Goal: Task Accomplishment & Management: Manage account settings

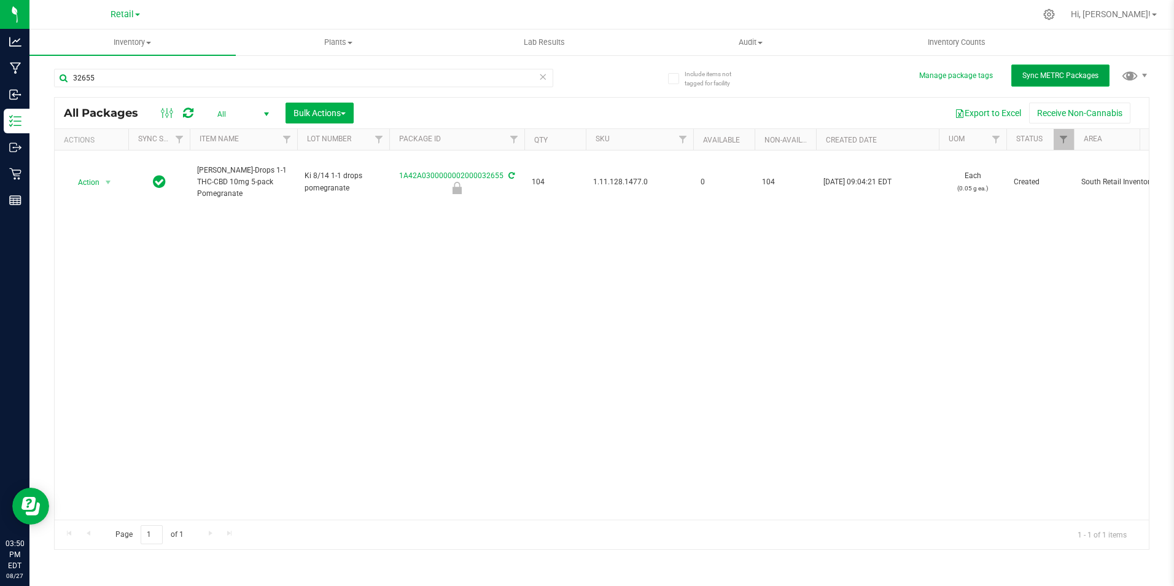
click at [1047, 69] on button "Sync METRC Packages" at bounding box center [1061, 75] width 98 height 22
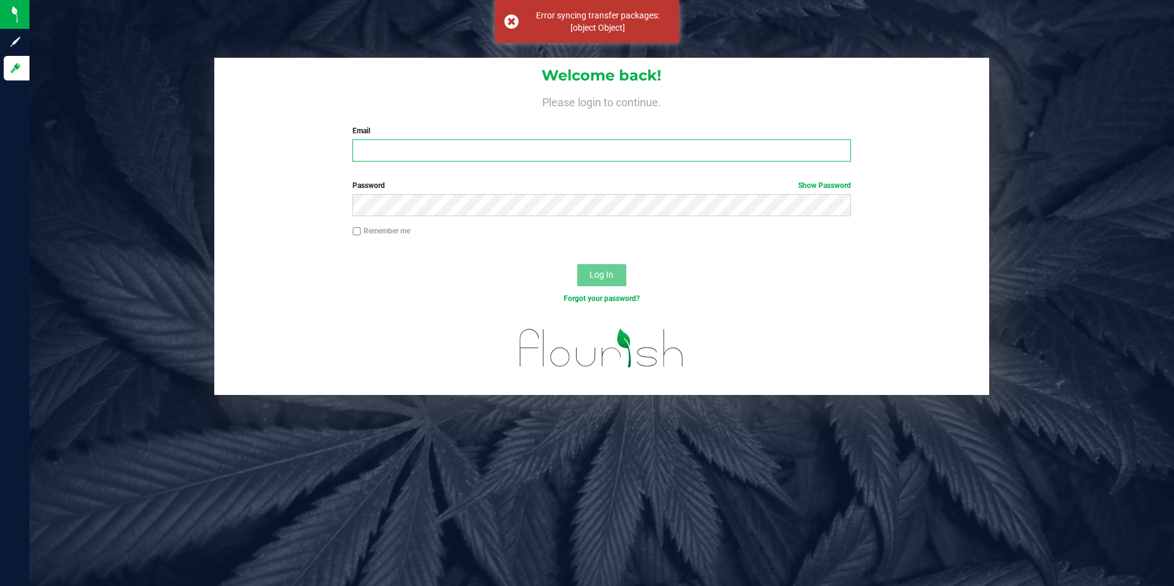
type input "[EMAIL_ADDRESS][DOMAIN_NAME]"
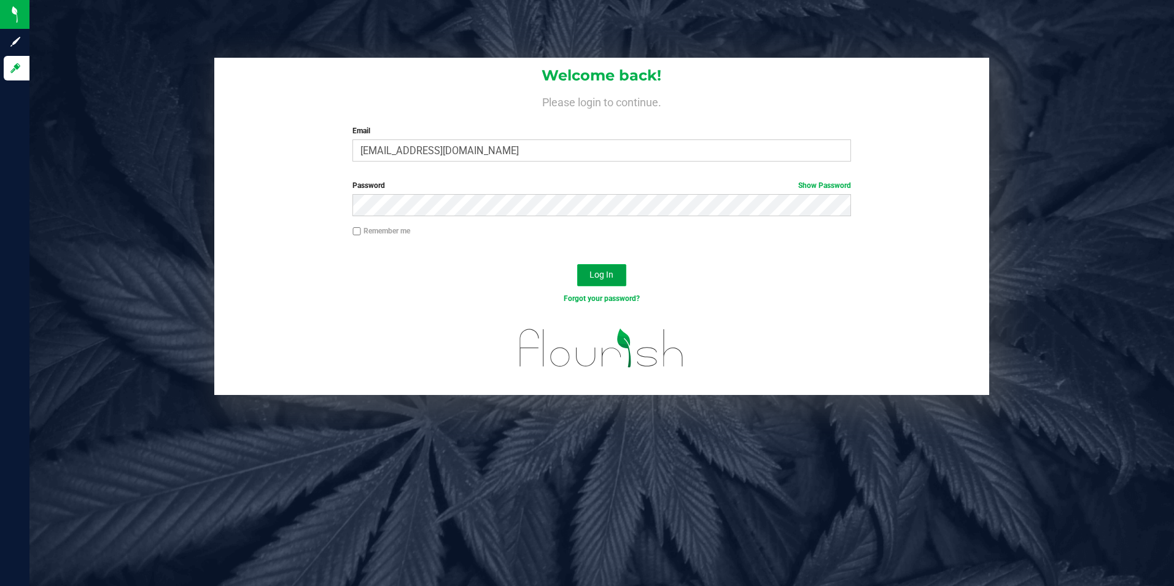
click at [597, 276] on span "Log In" at bounding box center [602, 275] width 24 height 10
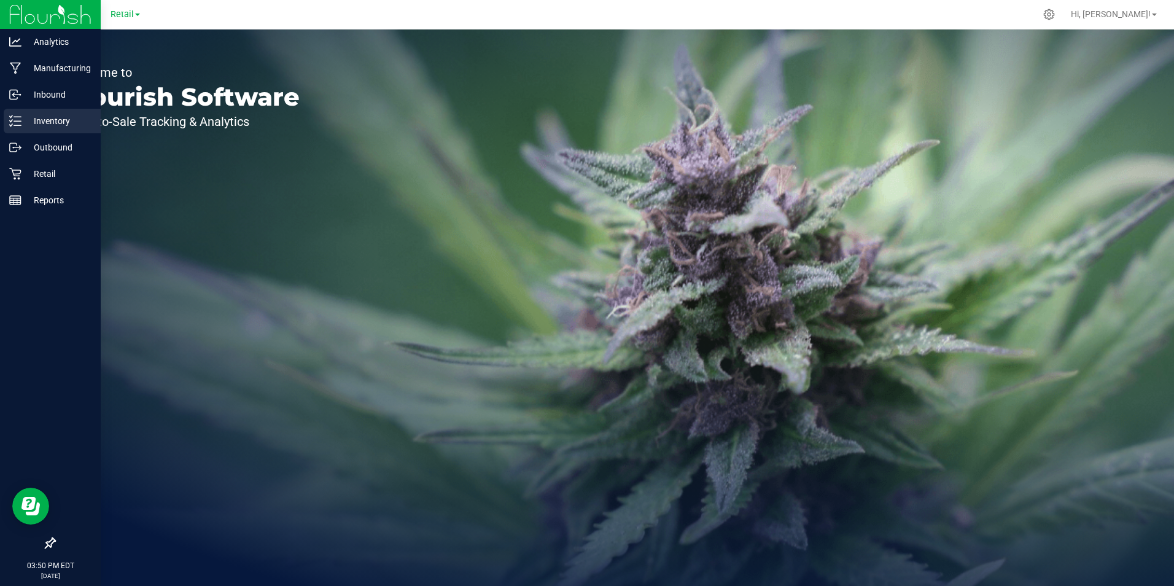
click at [55, 120] on p "Inventory" at bounding box center [58, 121] width 74 height 15
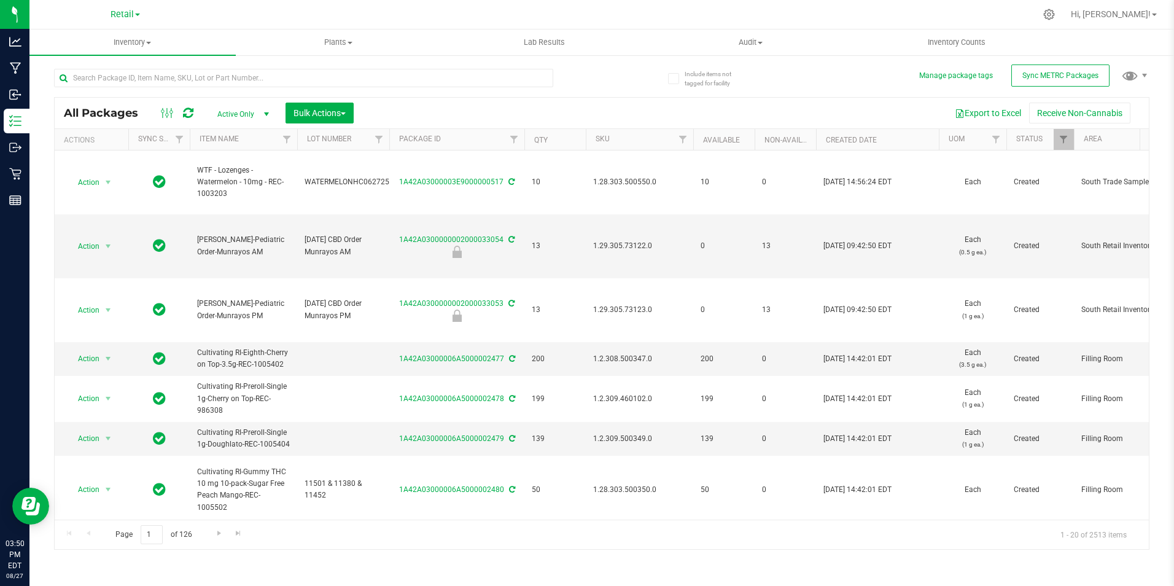
click at [245, 112] on span "Active Only" at bounding box center [241, 114] width 68 height 17
drag, startPoint x: 222, startPoint y: 182, endPoint x: 249, endPoint y: 183, distance: 27.0
click at [227, 185] on li "All" at bounding box center [240, 188] width 66 height 18
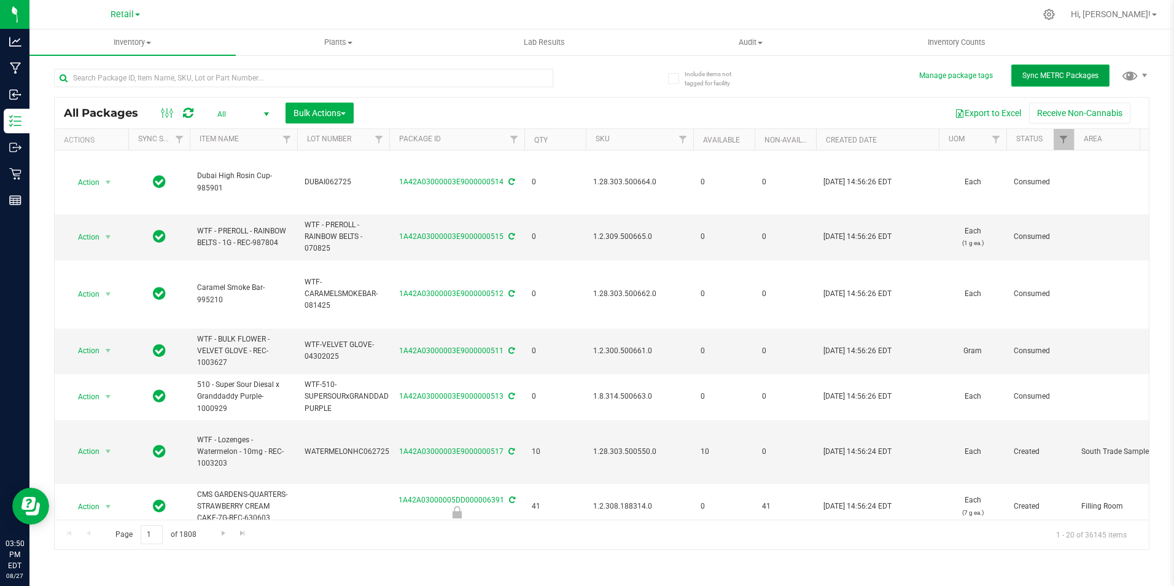
click at [1023, 72] on button "Sync METRC Packages" at bounding box center [1061, 75] width 98 height 22
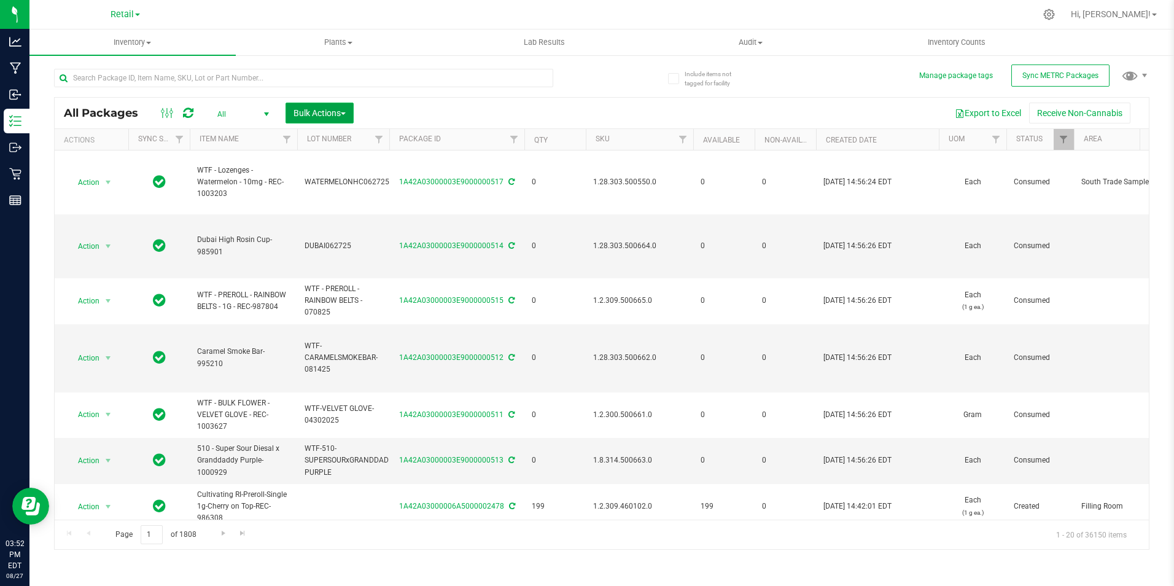
click at [298, 111] on span "Bulk Actions" at bounding box center [320, 113] width 52 height 10
click at [353, 233] on span "Lock/Unlock packages" at bounding box center [335, 231] width 84 height 10
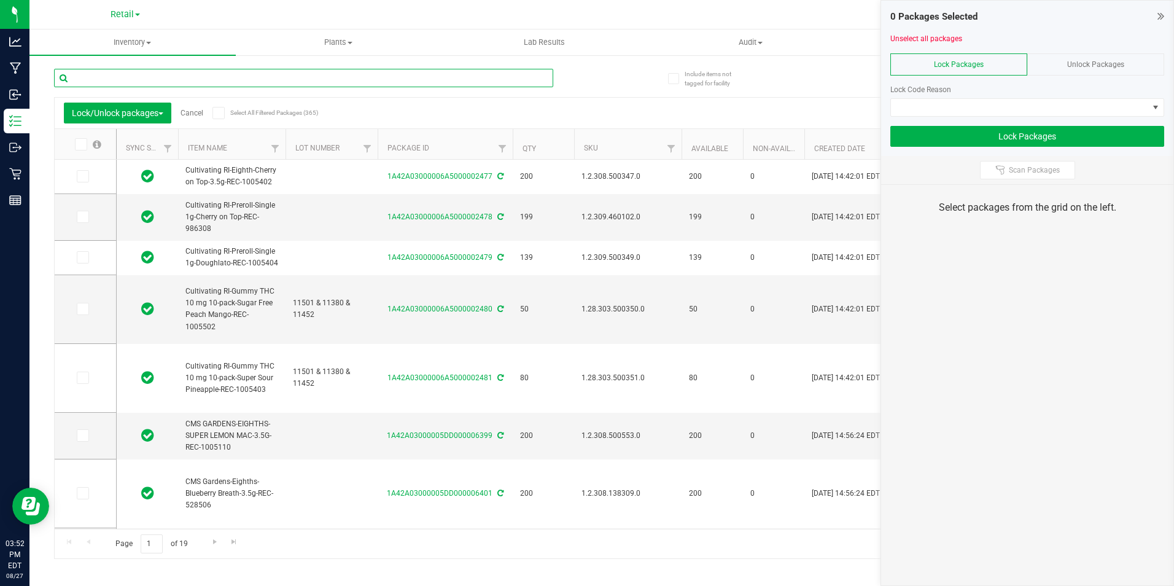
click at [130, 76] on input "text" at bounding box center [303, 78] width 499 height 18
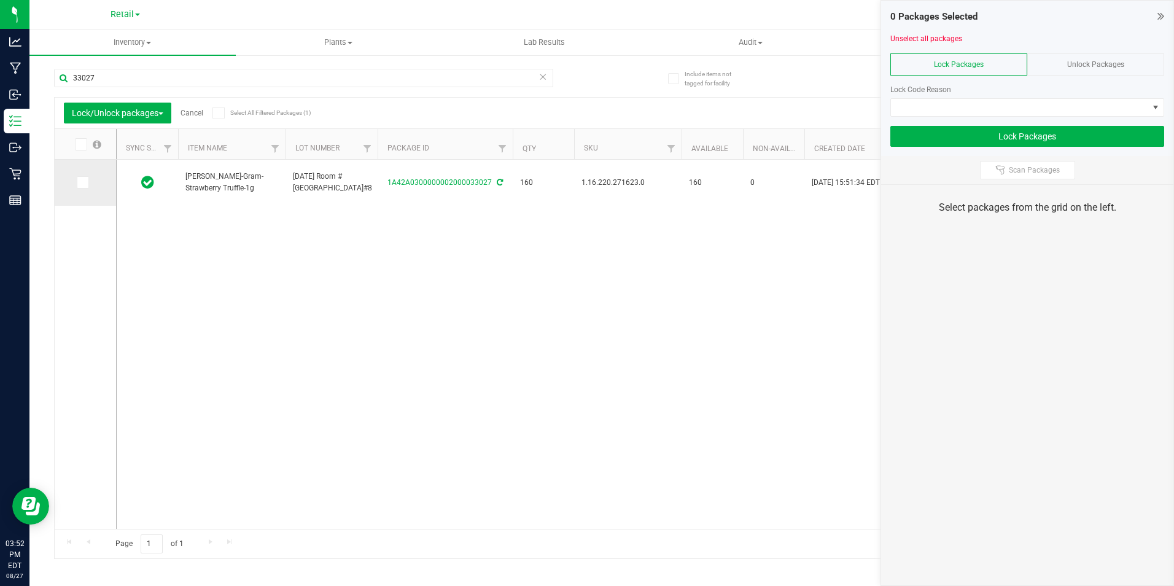
click at [85, 182] on icon at bounding box center [82, 182] width 8 height 0
click at [0, 0] on input "checkbox" at bounding box center [0, 0] width 0 height 0
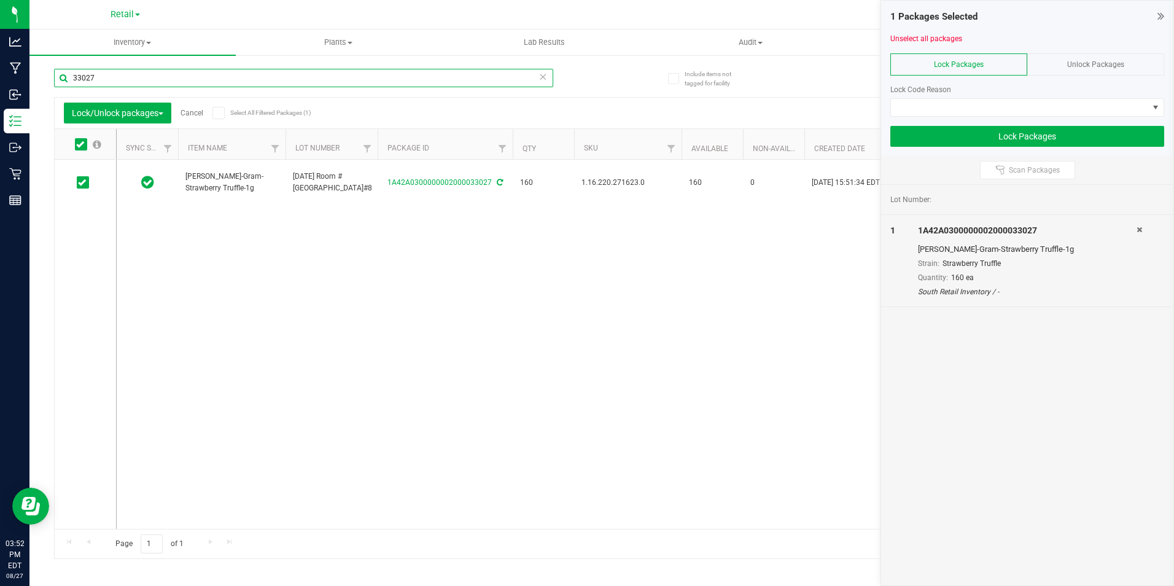
click at [146, 80] on input "33027" at bounding box center [303, 78] width 499 height 18
click at [84, 182] on icon at bounding box center [82, 182] width 8 height 0
click at [0, 0] on input "checkbox" at bounding box center [0, 0] width 0 height 0
click at [123, 78] on input "33028" at bounding box center [303, 78] width 499 height 18
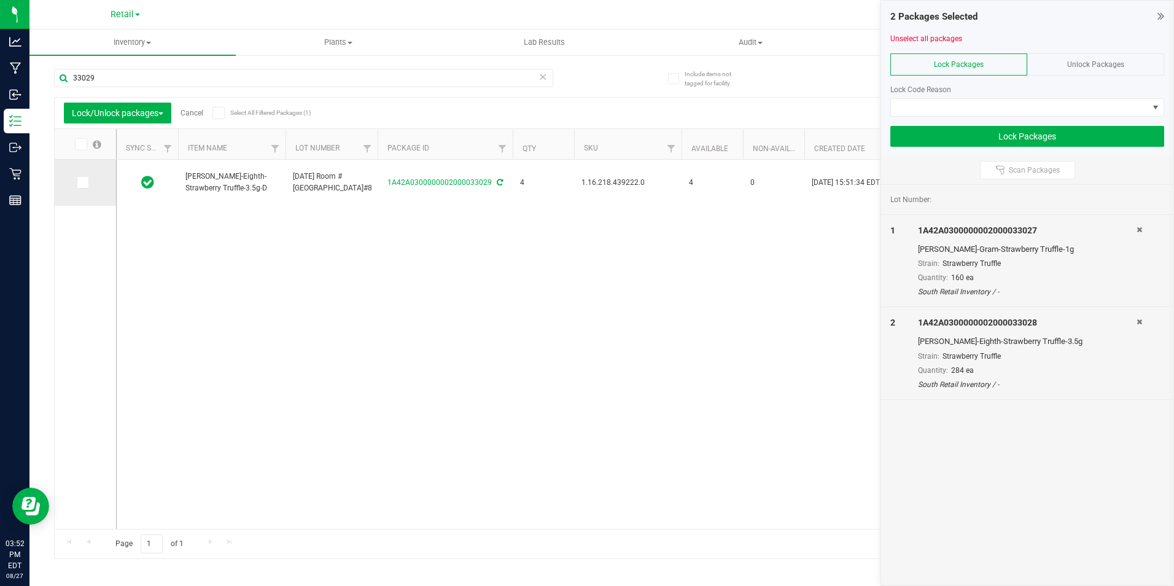
click at [86, 187] on span at bounding box center [83, 182] width 12 height 12
click at [0, 0] on input "checkbox" at bounding box center [0, 0] width 0 height 0
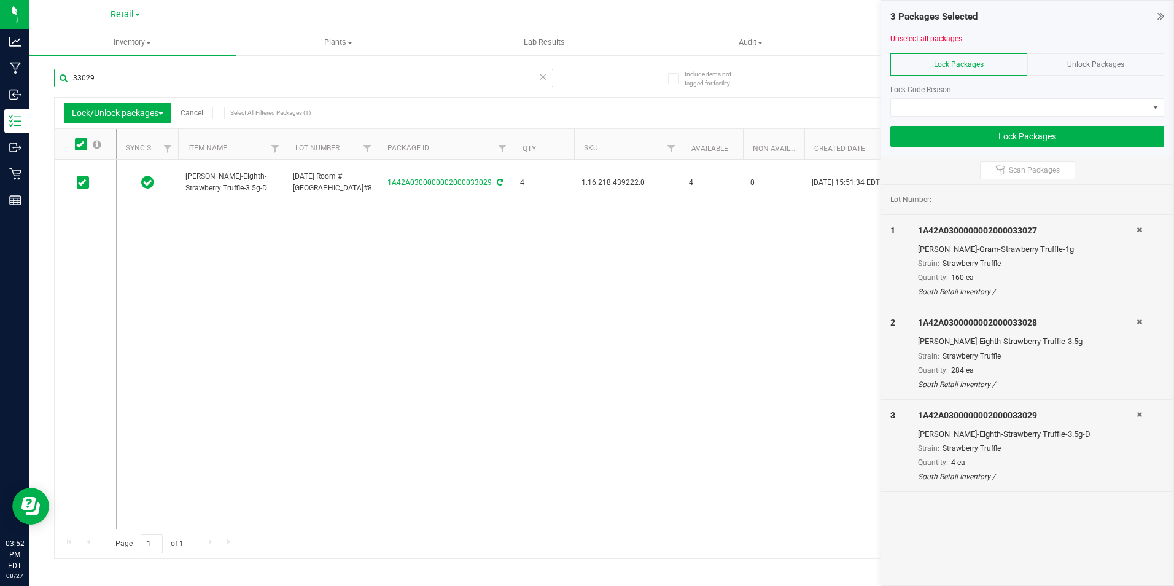
click at [127, 76] on input "33029" at bounding box center [303, 78] width 499 height 18
click at [80, 182] on icon at bounding box center [82, 182] width 8 height 0
click at [0, 0] on input "checkbox" at bounding box center [0, 0] width 0 height 0
click at [112, 76] on input "33030" at bounding box center [303, 78] width 499 height 18
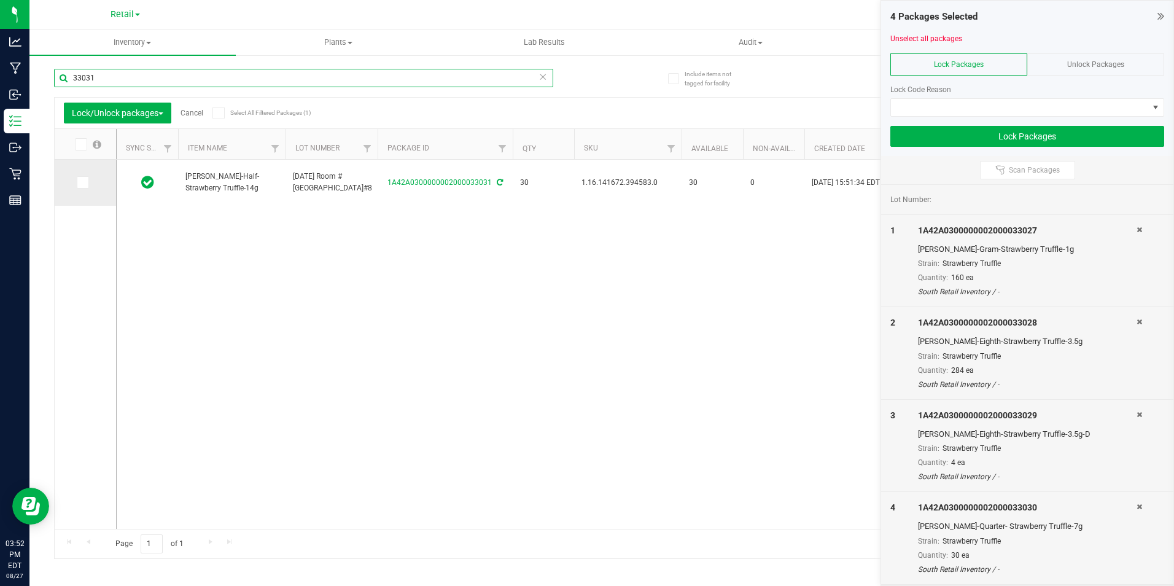
type input "33031"
click at [77, 182] on span at bounding box center [83, 182] width 12 height 12
click at [0, 0] on input "checkbox" at bounding box center [0, 0] width 0 height 0
click at [949, 96] on div "Lock Code Reason" at bounding box center [1028, 96] width 274 height 42
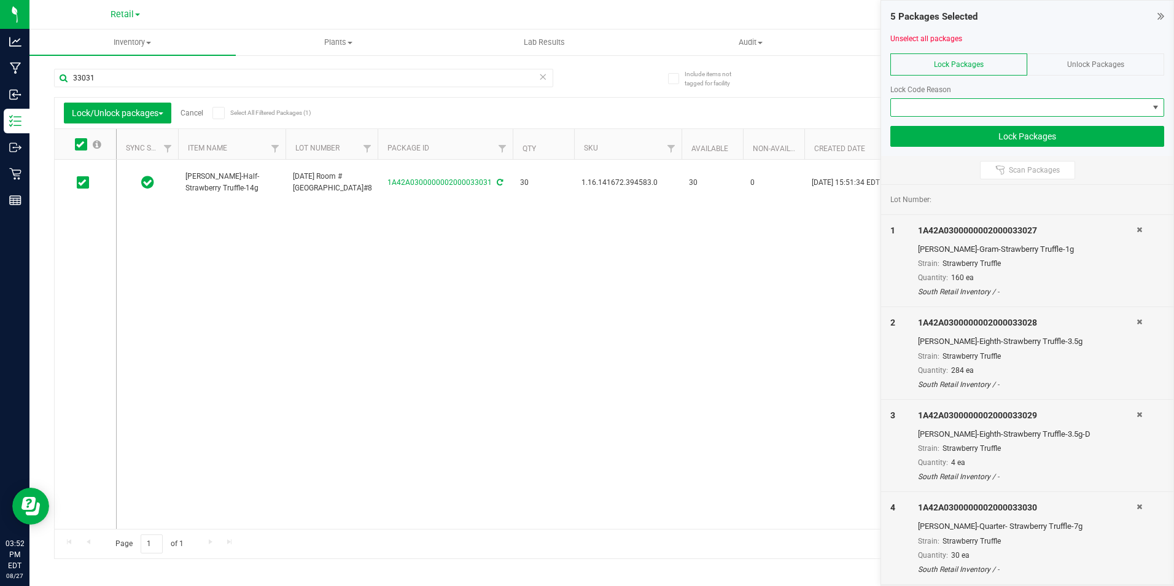
click at [959, 105] on span at bounding box center [1019, 107] width 257 height 17
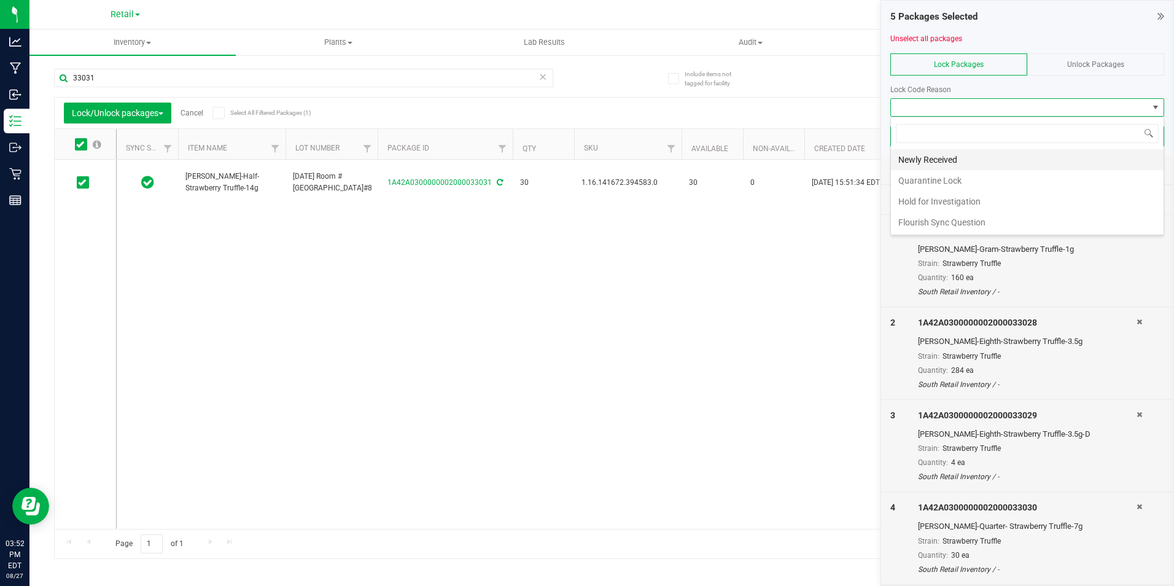
scroll to position [18, 274]
drag, startPoint x: 953, startPoint y: 157, endPoint x: 959, endPoint y: 155, distance: 6.6
click at [954, 157] on li "Newly Received" at bounding box center [1027, 159] width 273 height 21
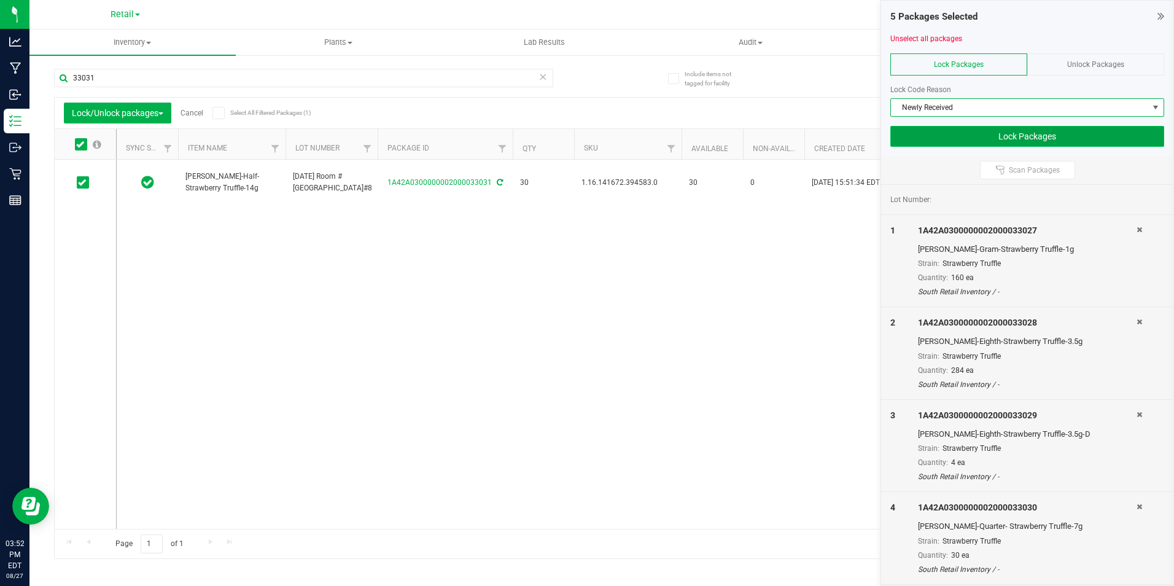
click at [972, 134] on button "Lock Packages" at bounding box center [1028, 136] width 274 height 21
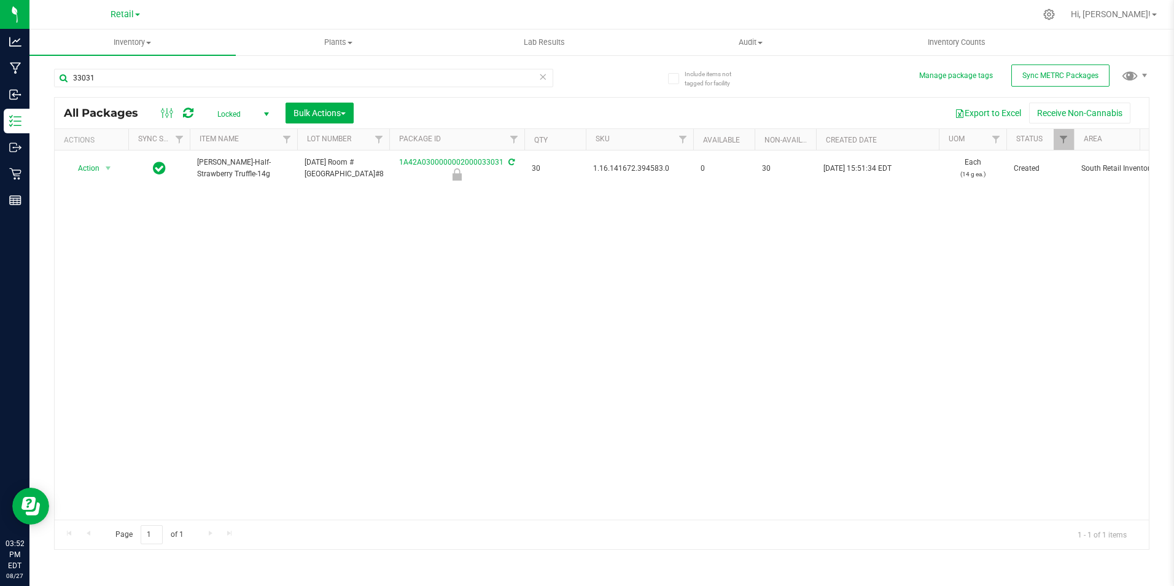
click at [267, 109] on span "select" at bounding box center [267, 114] width 10 height 10
click at [230, 187] on li "All" at bounding box center [240, 188] width 66 height 18
